Goal: Find specific page/section: Find specific page/section

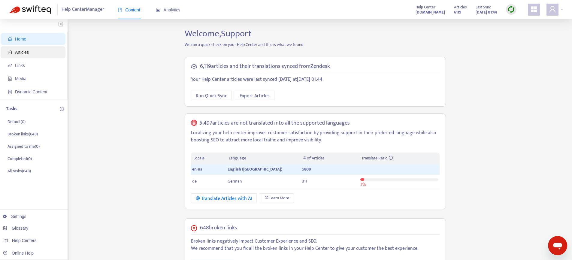
click at [41, 53] on span "Articles" at bounding box center [34, 52] width 53 height 12
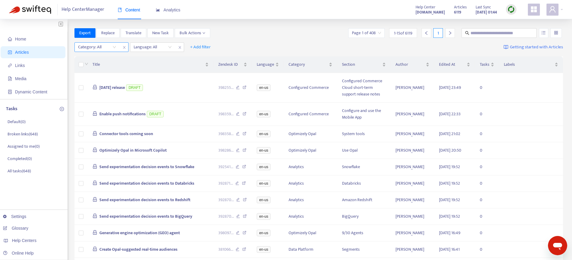
click at [104, 47] on div at bounding box center [94, 47] width 36 height 7
click at [272, 38] on div "Export Replace Translate New Task Bulk Actions Page 1 of 408 1 - 15 of 6119 1" at bounding box center [318, 33] width 489 height 10
click at [267, 37] on div "Export Replace Translate New Task Bulk Actions Page 1 of 408 1 - 15 of 6119 1" at bounding box center [318, 33] width 489 height 12
click at [415, 11] on strong "[DOMAIN_NAME]" at bounding box center [429, 12] width 29 height 7
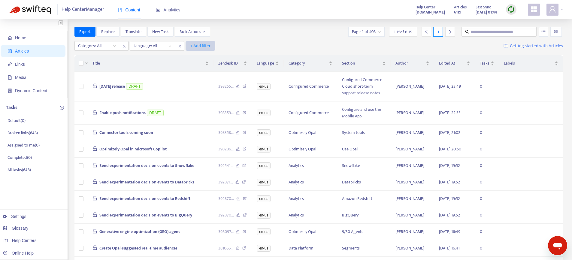
click at [211, 47] on button "+ Add filter" at bounding box center [200, 46] width 30 height 10
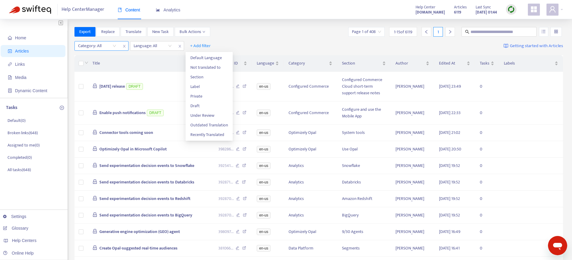
click at [93, 45] on div at bounding box center [94, 45] width 36 height 7
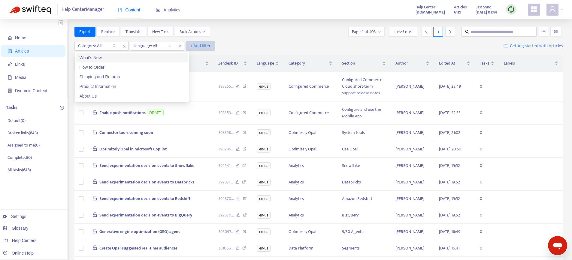
click at [203, 46] on span "+ Add filter" at bounding box center [200, 45] width 21 height 7
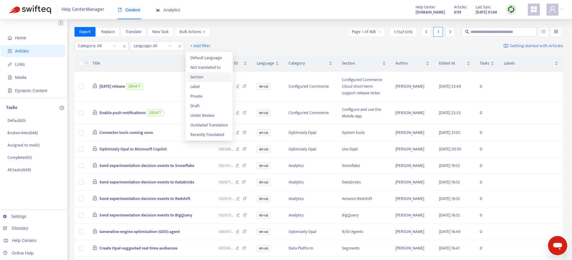
click at [199, 74] on span "Section" at bounding box center [209, 77] width 38 height 7
click at [212, 46] on div at bounding box center [205, 45] width 36 height 7
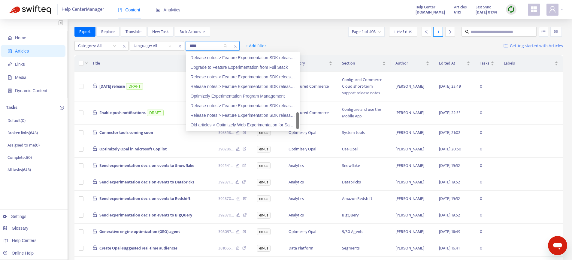
scroll to position [286, 0]
type input "**********"
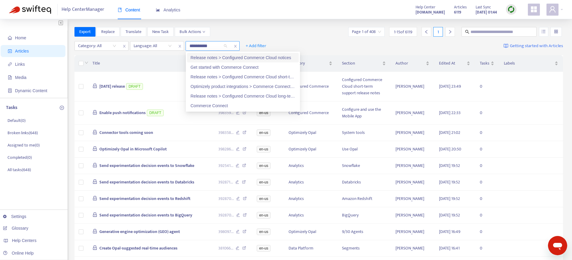
type input "********"
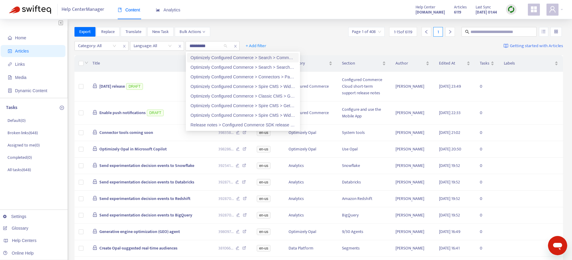
click at [255, 56] on div "Optimizely Configured Commerce > Search > Commerce Search v1 and v2" at bounding box center [243, 57] width 104 height 7
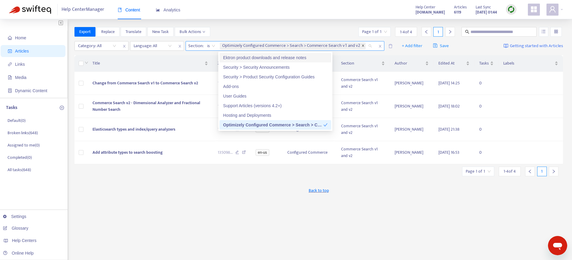
click at [361, 45] on icon "close" at bounding box center [362, 45] width 3 height 3
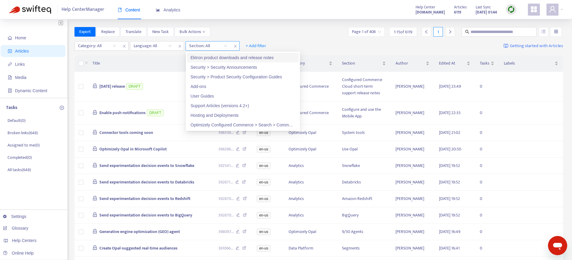
click at [233, 47] on icon "close" at bounding box center [235, 46] width 4 height 4
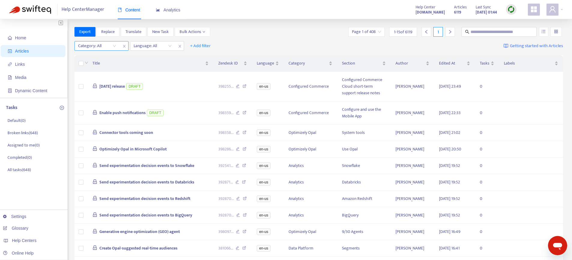
click at [95, 46] on div at bounding box center [94, 45] width 36 height 7
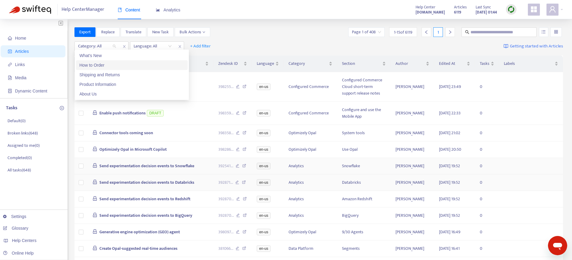
scroll to position [0, 0]
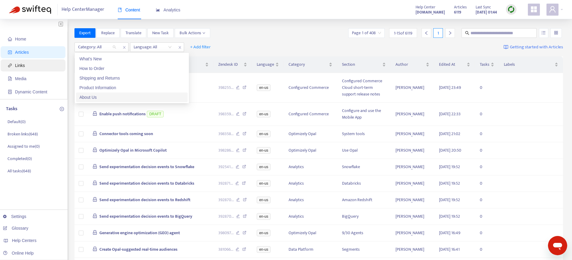
click at [31, 70] on span "Links" at bounding box center [34, 65] width 53 height 12
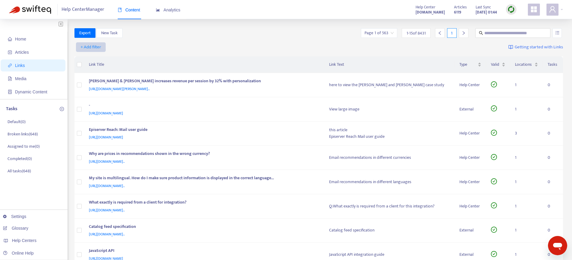
click at [88, 51] on button "+ Add filter" at bounding box center [91, 47] width 30 height 10
click at [83, 65] on span "Category" at bounding box center [91, 68] width 20 height 7
click at [98, 48] on div at bounding box center [94, 47] width 36 height 7
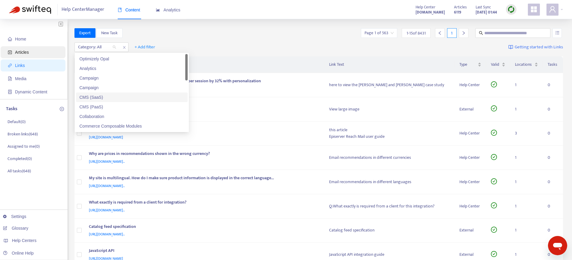
click at [17, 54] on span "Articles" at bounding box center [22, 52] width 14 height 5
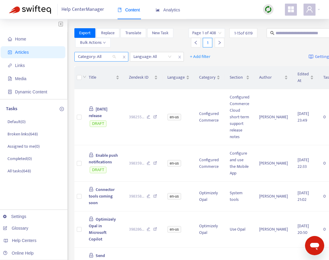
click at [96, 60] on div at bounding box center [94, 56] width 36 height 7
click at [131, 47] on div "Export Replace Translate New Task Bulk Actions" at bounding box center [130, 37] width 113 height 19
click at [247, 47] on div "Page 1 of 408 1 - 15 of 6119 1" at bounding box center [224, 37] width 71 height 19
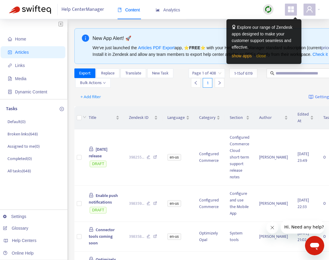
click at [264, 55] on link "close" at bounding box center [261, 55] width 10 height 5
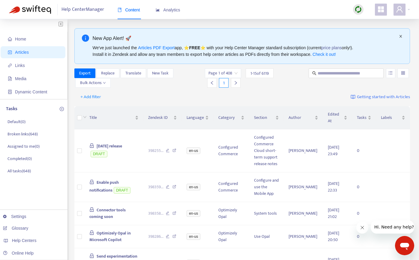
click at [333, 36] on icon "close" at bounding box center [401, 37] width 4 height 4
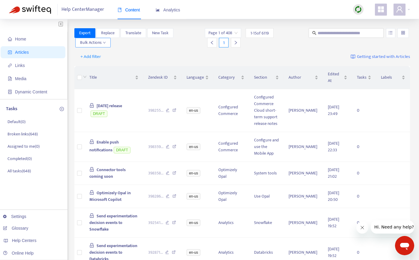
click at [98, 40] on span "Bulk Actions" at bounding box center [93, 42] width 26 height 7
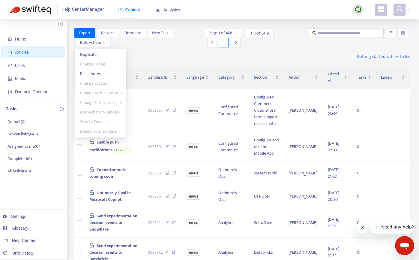
click at [180, 46] on div "Export Replace Translate New Task Bulk Actions" at bounding box center [139, 37] width 130 height 19
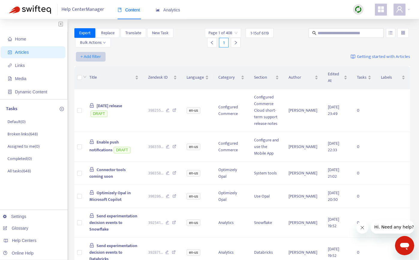
click at [94, 57] on span "+ Add filter" at bounding box center [90, 56] width 21 height 7
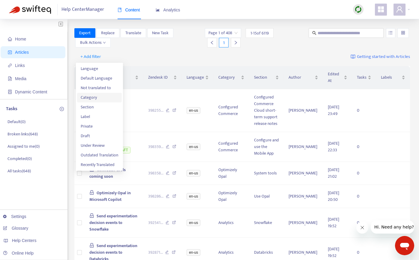
click at [90, 99] on span "Category" at bounding box center [100, 97] width 38 height 7
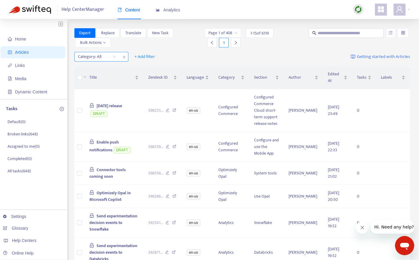
click at [96, 56] on div at bounding box center [94, 56] width 36 height 7
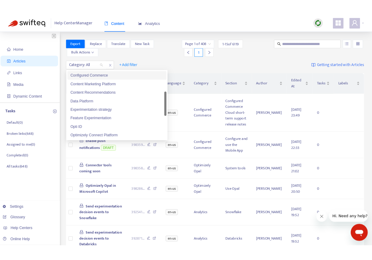
scroll to position [78, 0]
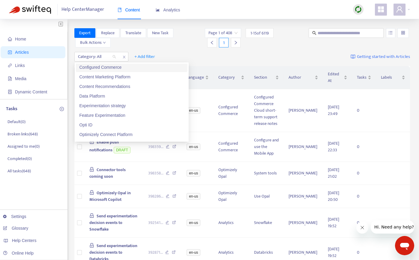
click at [182, 49] on div "Export Replace Translate New Task Bulk Actions Page 1 of 408 1 - 15 of 6119 1" at bounding box center [242, 39] width 336 height 22
